Goal: Task Accomplishment & Management: Use online tool/utility

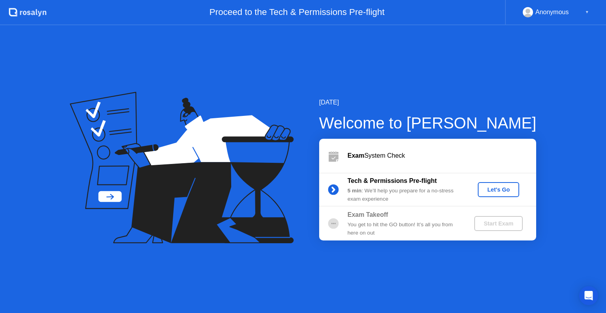
click at [498, 192] on div "Let's Go" at bounding box center [498, 189] width 35 height 6
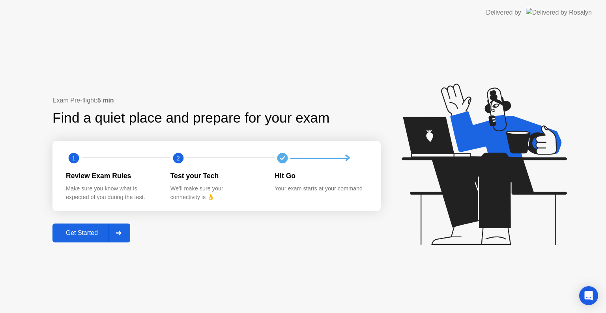
click at [99, 229] on div "Get Started" at bounding box center [82, 232] width 54 height 7
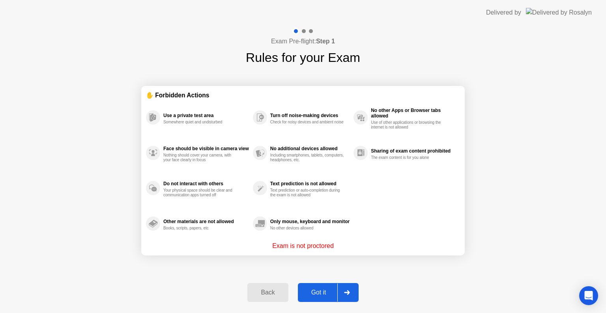
click at [334, 291] on div "Got it" at bounding box center [318, 292] width 37 height 7
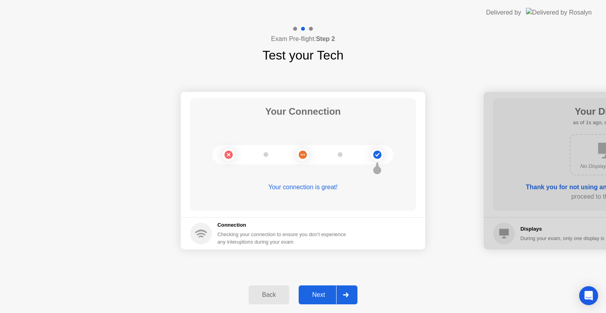
click at [334, 291] on div "Next" at bounding box center [318, 294] width 35 height 7
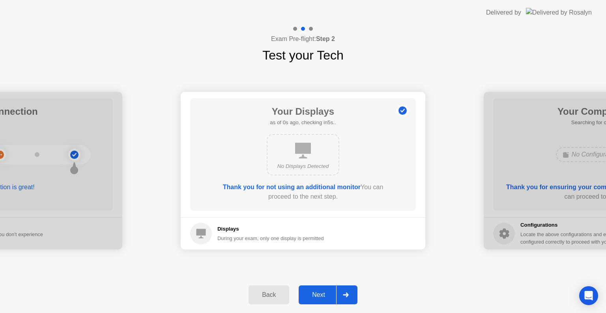
click at [334, 291] on div "Next" at bounding box center [318, 294] width 35 height 7
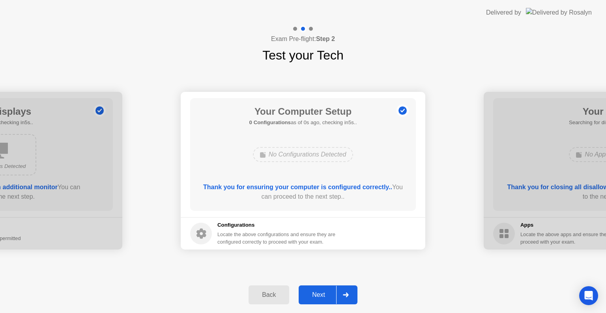
click at [334, 291] on div "Next" at bounding box center [318, 294] width 35 height 7
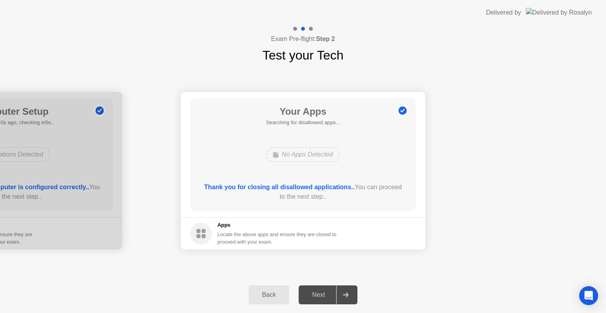
click at [334, 291] on div "Next" at bounding box center [318, 294] width 35 height 7
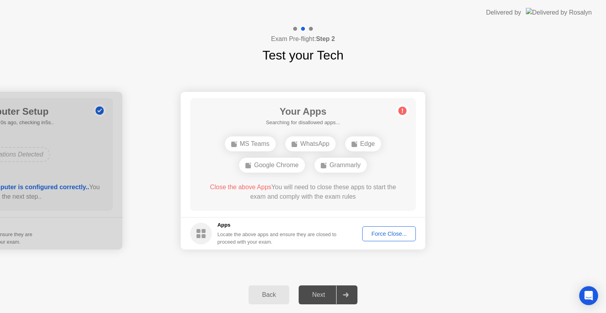
click at [397, 234] on div "Force Close..." at bounding box center [389, 234] width 48 height 6
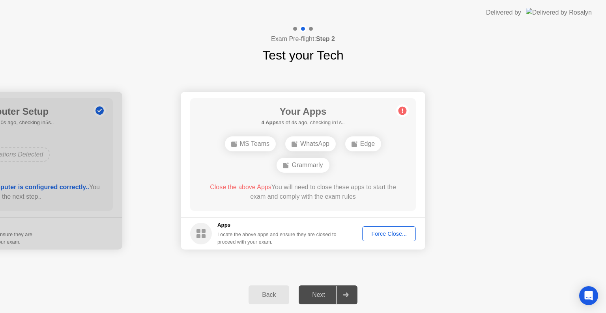
click at [395, 228] on button "Force Close..." at bounding box center [389, 233] width 54 height 15
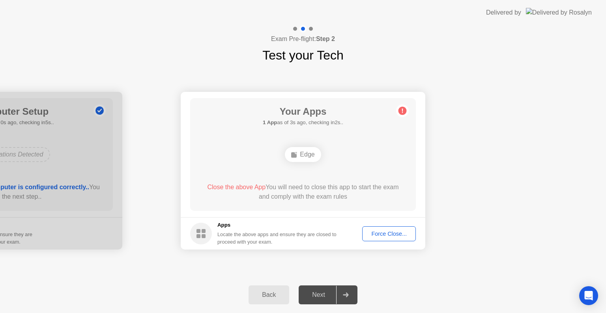
click at [388, 226] on button "Force Close..." at bounding box center [389, 233] width 54 height 15
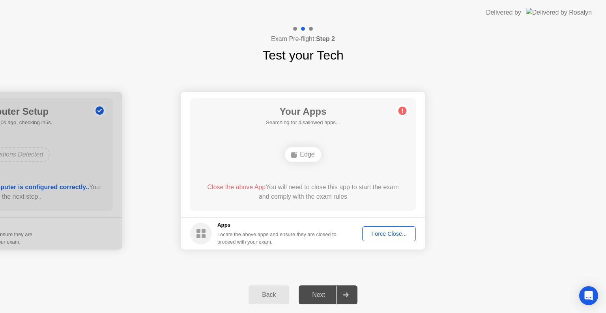
click at [325, 297] on div "Next" at bounding box center [318, 294] width 35 height 7
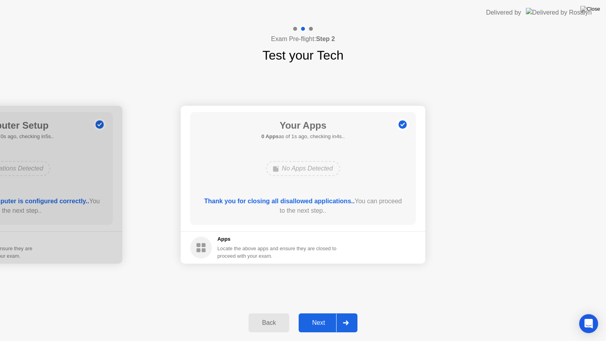
click at [326, 313] on div "Next" at bounding box center [318, 322] width 35 height 7
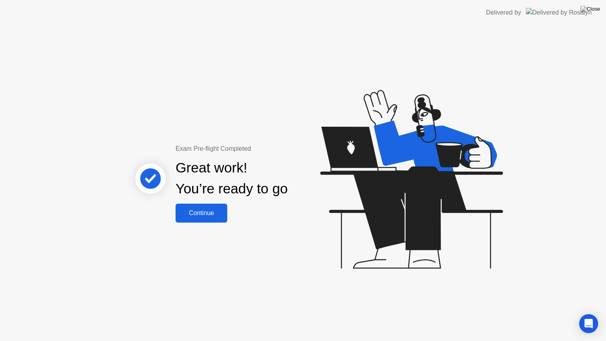
click at [213, 206] on button "Continue" at bounding box center [201, 212] width 52 height 19
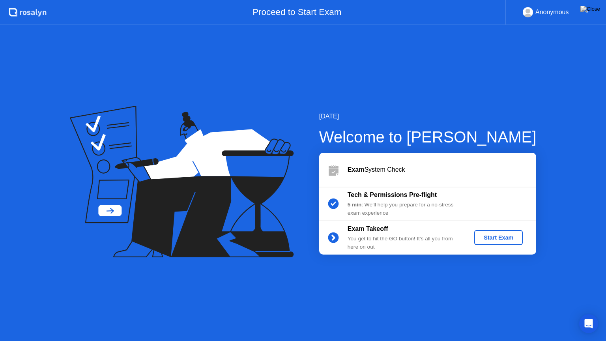
click at [492, 236] on div "Start Exam" at bounding box center [498, 237] width 42 height 6
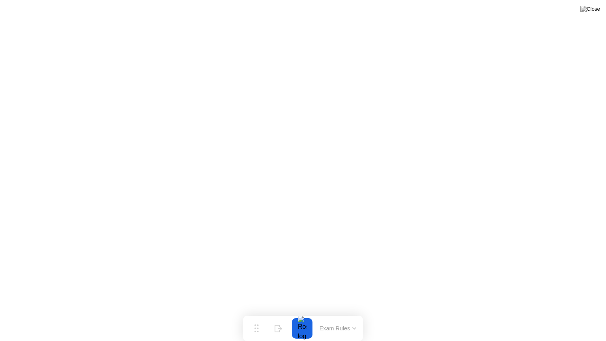
click at [343, 313] on button "Exam Rules" at bounding box center [338, 327] width 42 height 7
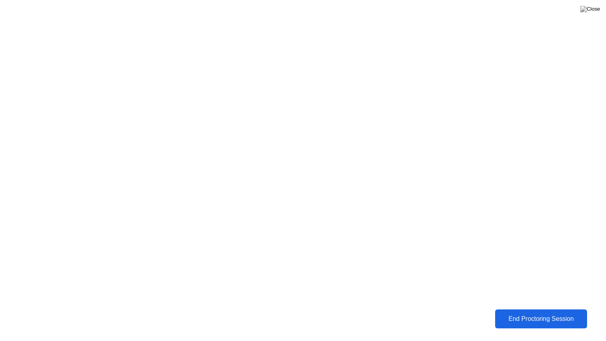
click at [547, 313] on div "End Proctoring Session" at bounding box center [540, 318] width 87 height 7
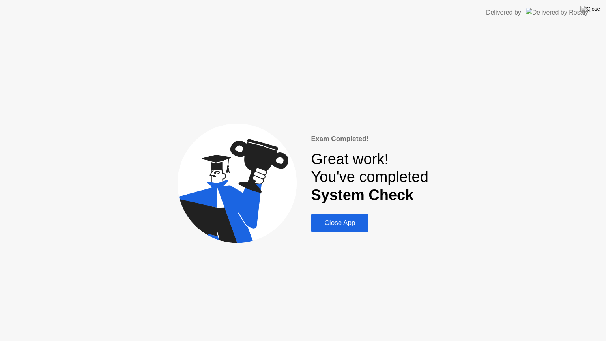
click at [331, 221] on div "Close App" at bounding box center [339, 223] width 53 height 8
